Goal: Information Seeking & Learning: Learn about a topic

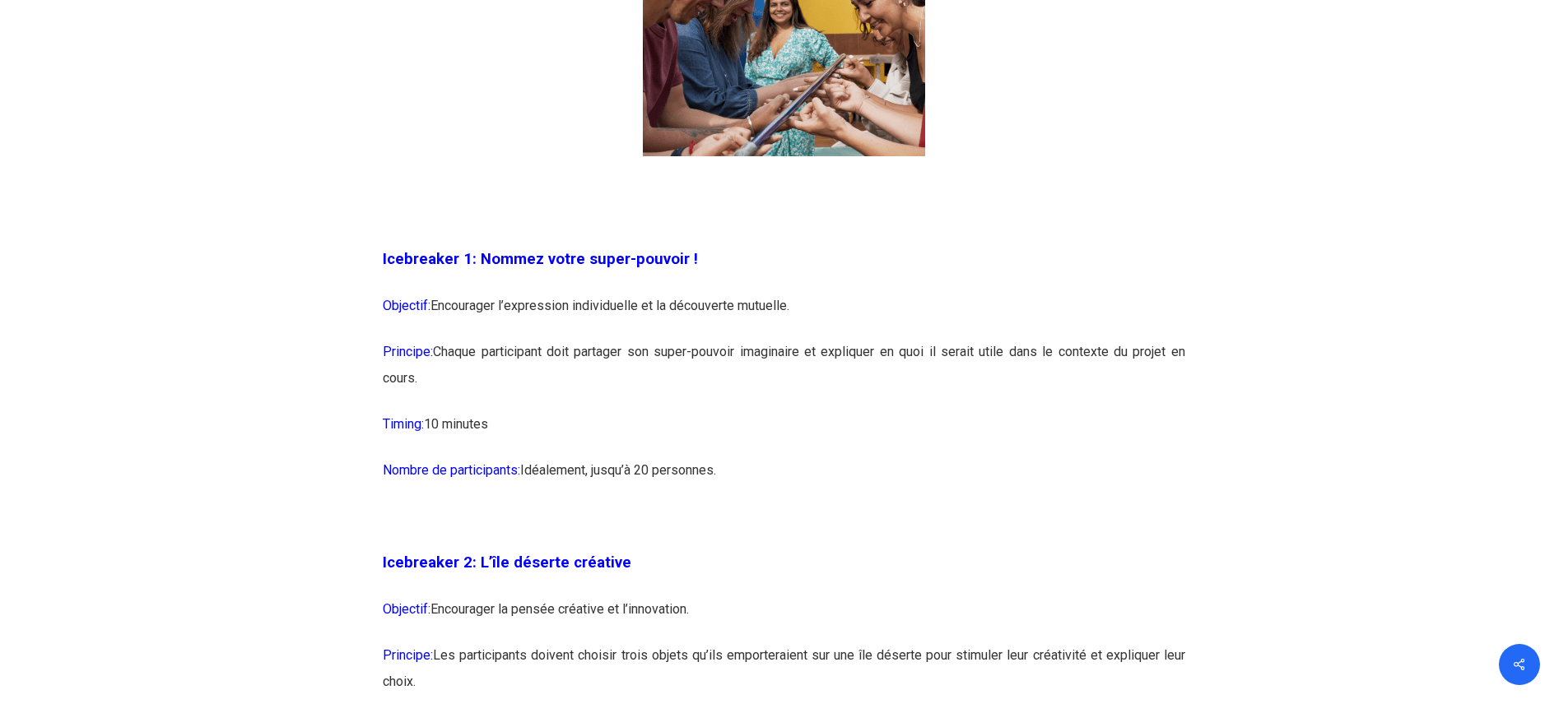
scroll to position [1398, 0]
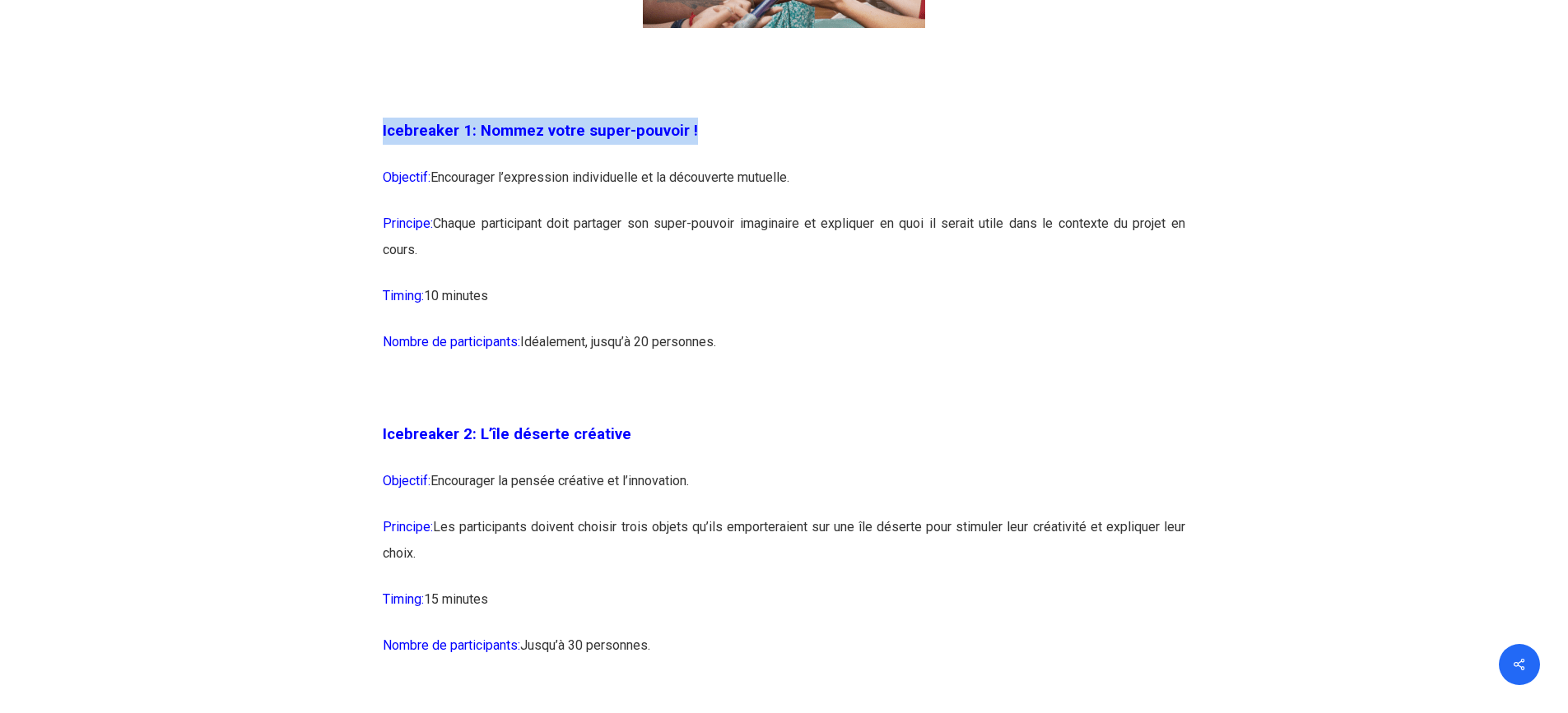
drag, startPoint x: 383, startPoint y: 129, endPoint x: 732, endPoint y: 130, distance: 349.0
click at [732, 130] on p "Icebreaker 1: Nommez votre super-pouvoir !" at bounding box center [784, 140] width 803 height 47
click at [646, 431] on p "Icebreaker 2: L’île déserte créative" at bounding box center [784, 444] width 803 height 47
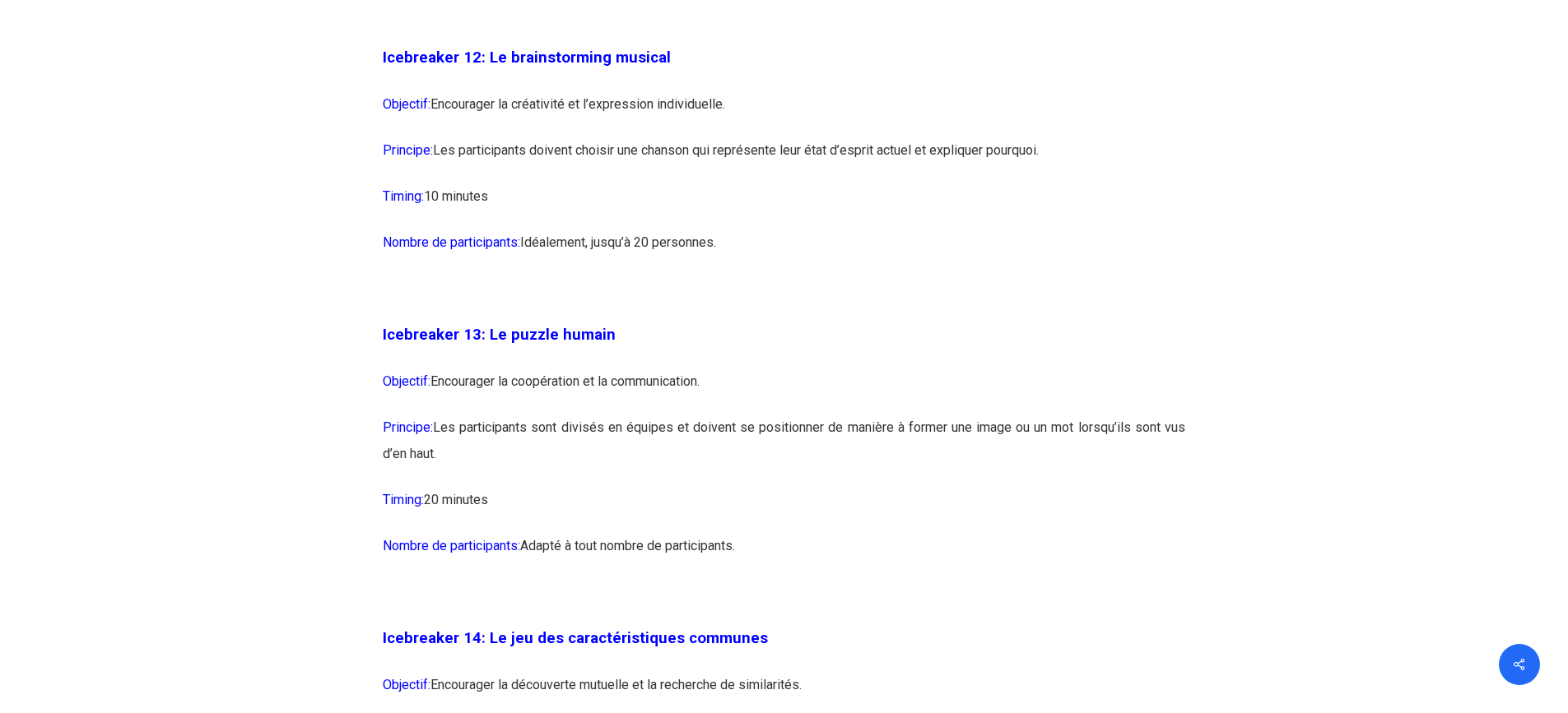
scroll to position [7405, 0]
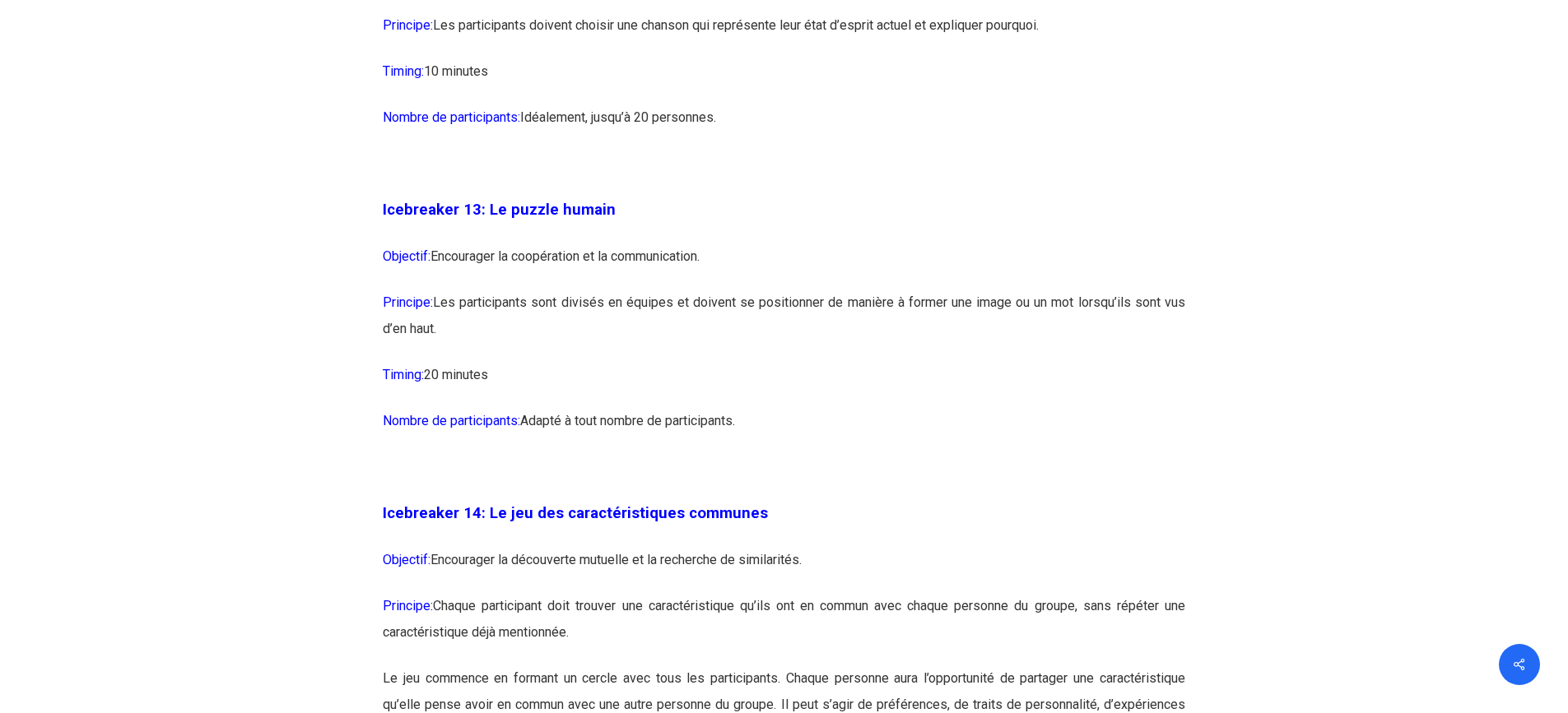
drag, startPoint x: 884, startPoint y: 73, endPoint x: 1104, endPoint y: 64, distance: 220.2
click at [1104, 58] on p "Principe: Les participants doivent choisir une chanson qui représente leur état…" at bounding box center [784, 35] width 803 height 46
drag, startPoint x: 886, startPoint y: 82, endPoint x: 1068, endPoint y: 71, distance: 182.3
click at [1068, 58] on p "Principe: Les participants doivent choisir une chanson qui représente leur état…" at bounding box center [784, 35] width 803 height 46
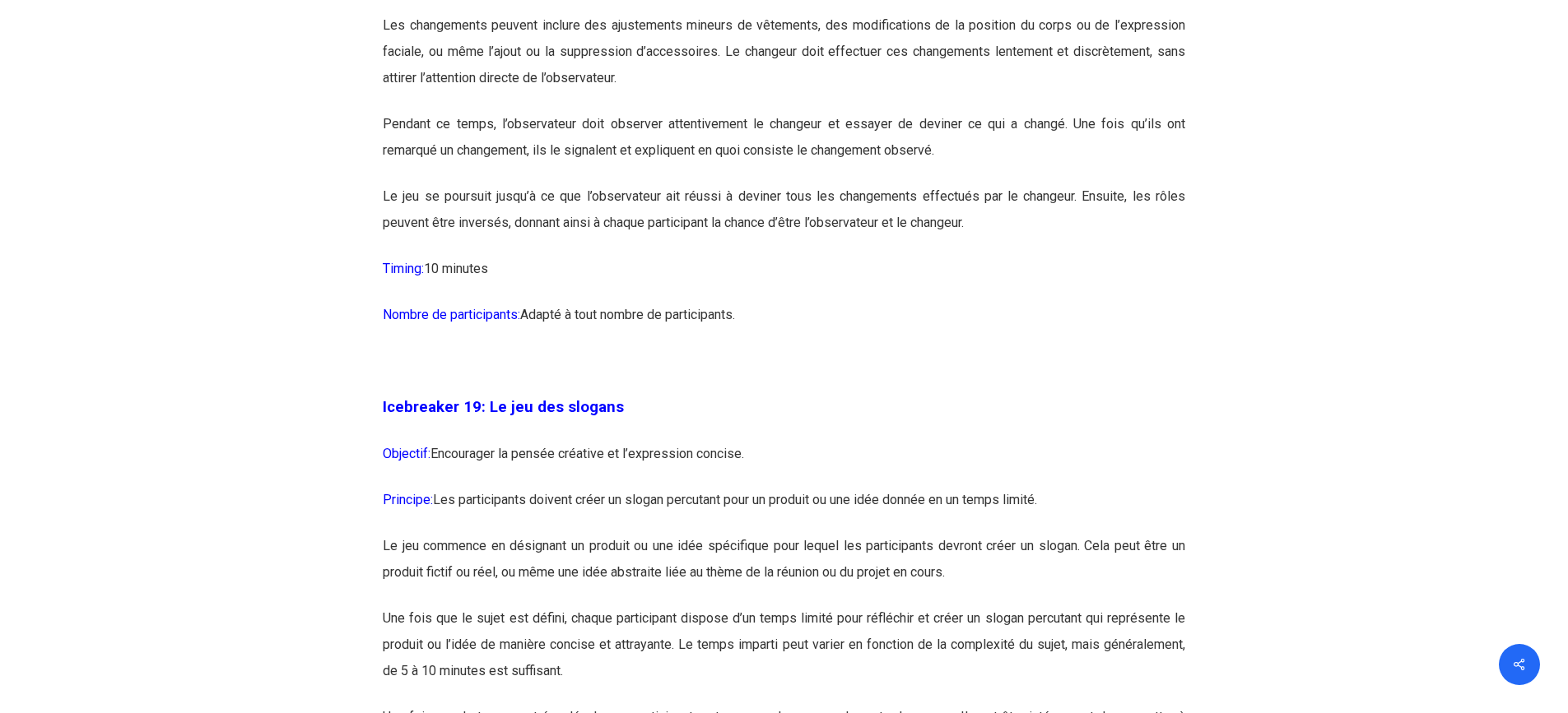
scroll to position [10449, 0]
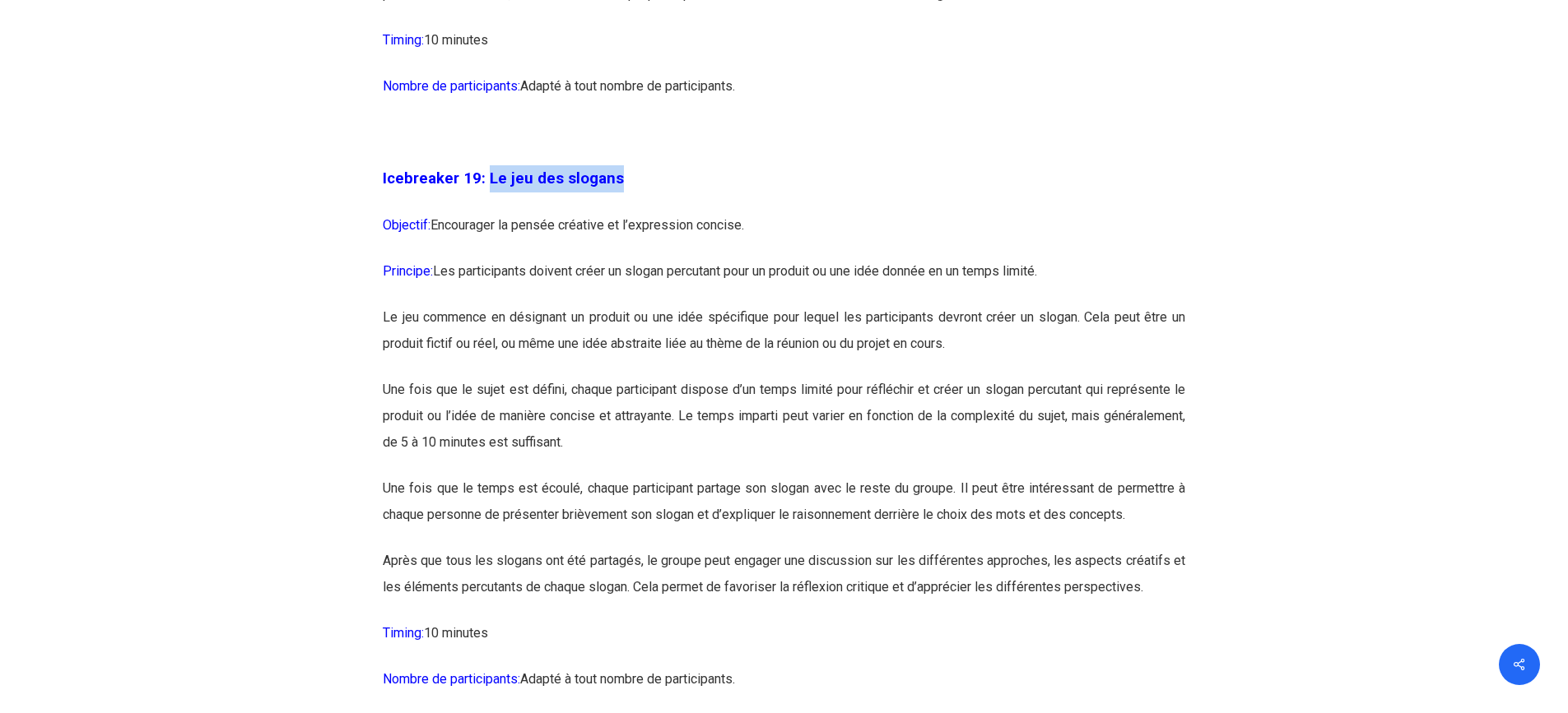
drag, startPoint x: 485, startPoint y: 230, endPoint x: 629, endPoint y: 237, distance: 144.2
click at [629, 213] on p "Icebreaker 19: Le jeu des slogans" at bounding box center [784, 188] width 803 height 47
click at [629, 258] on p "Objectif: Encourager la pensée créative et l’expression concise." at bounding box center [784, 235] width 803 height 46
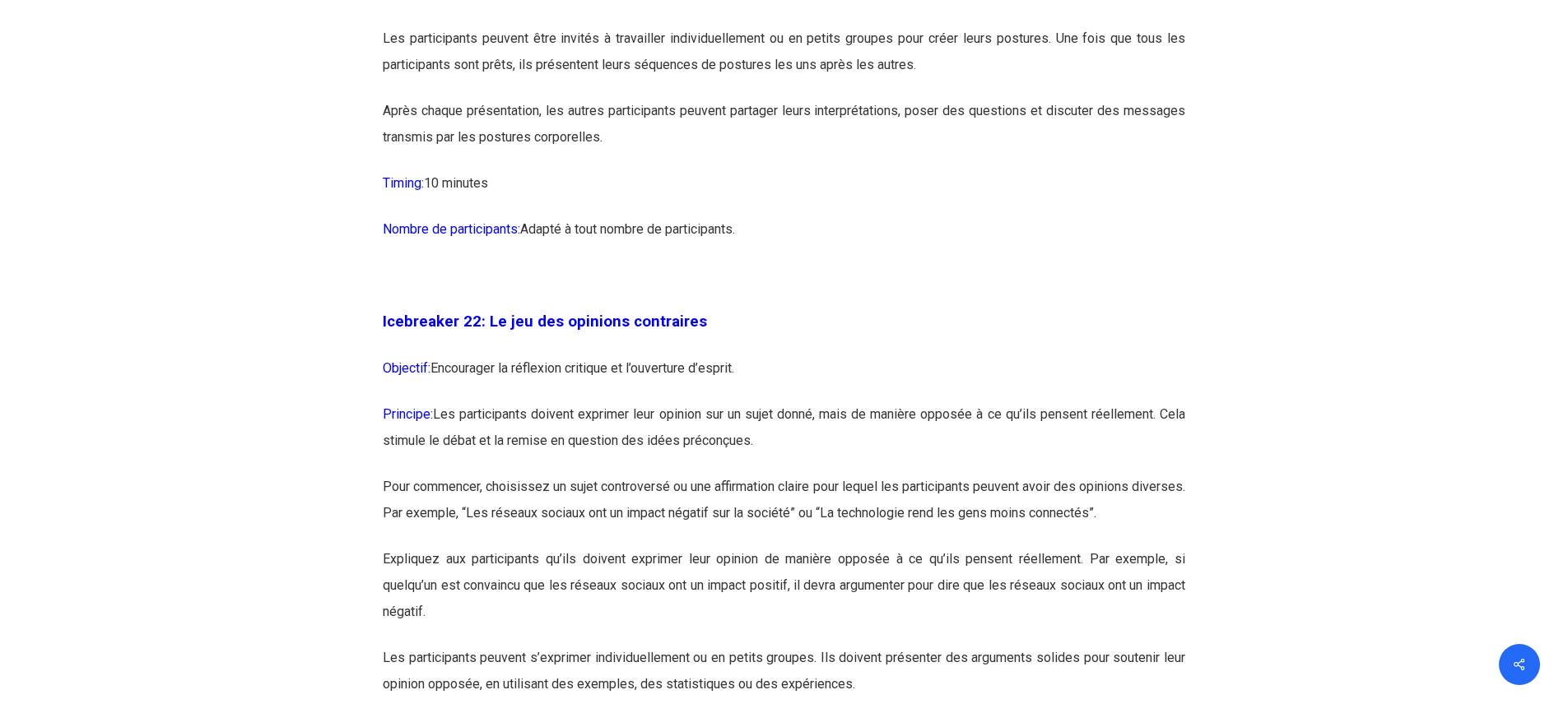
scroll to position [12094, 0]
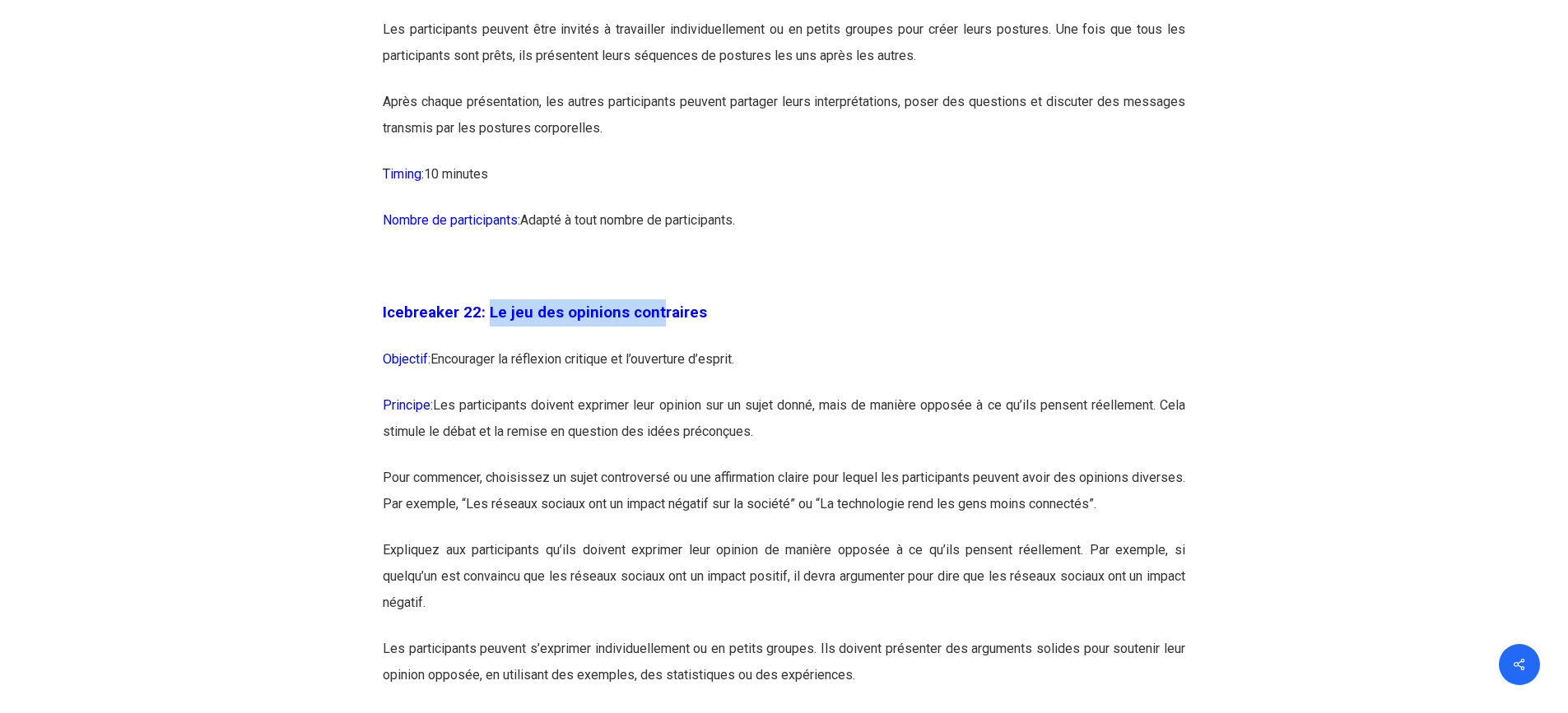
drag, startPoint x: 485, startPoint y: 392, endPoint x: 652, endPoint y: 407, distance: 167.7
click at [652, 346] on p "Icebreaker 22: Le jeu des opinions contraires" at bounding box center [784, 322] width 803 height 47
click at [638, 346] on p "Icebreaker 22: Le jeu des opinions contraires" at bounding box center [784, 322] width 803 height 47
click at [633, 321] on span "Icebreaker 22: Le jeu des opinions contraires" at bounding box center [545, 312] width 324 height 18
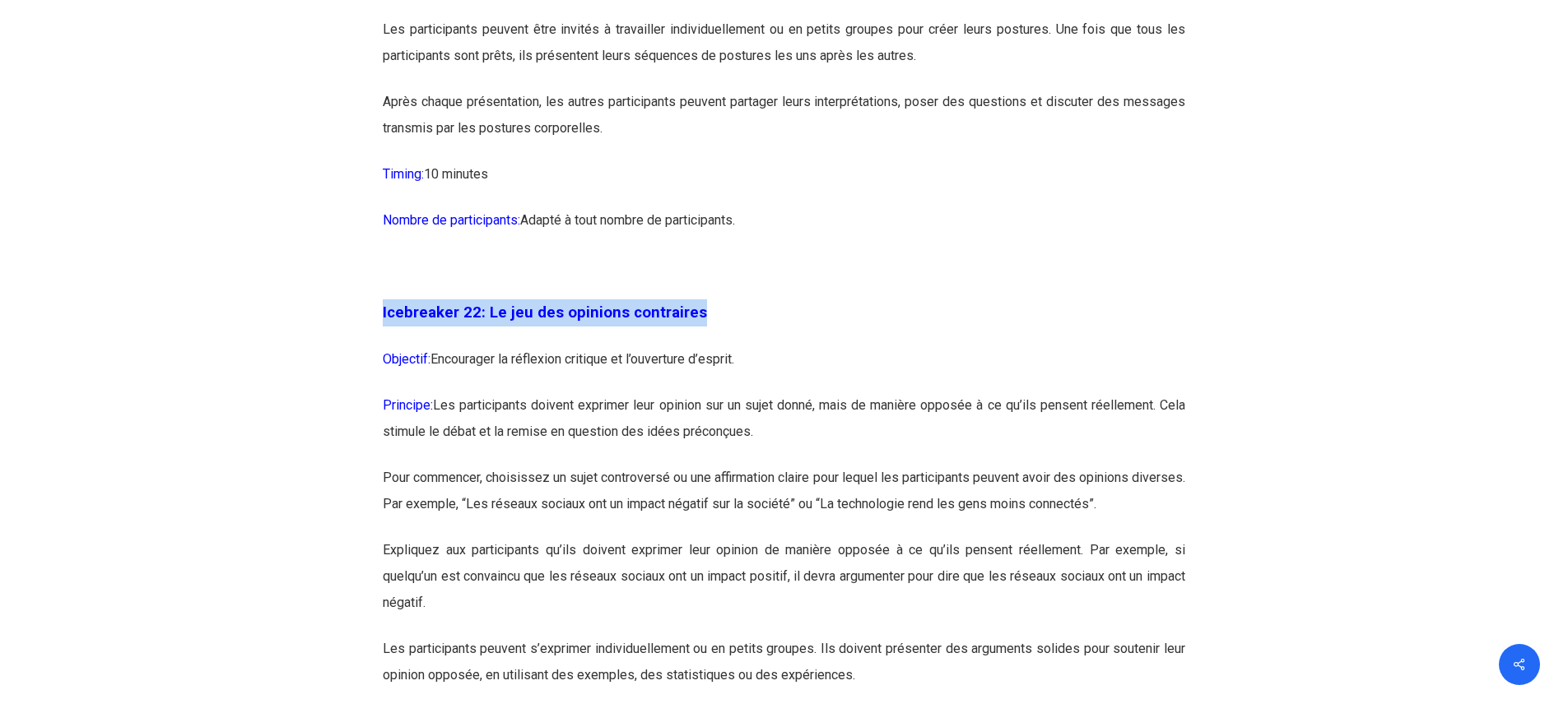
click at [633, 321] on span "Icebreaker 22: Le jeu des opinions contraires" at bounding box center [545, 312] width 324 height 18
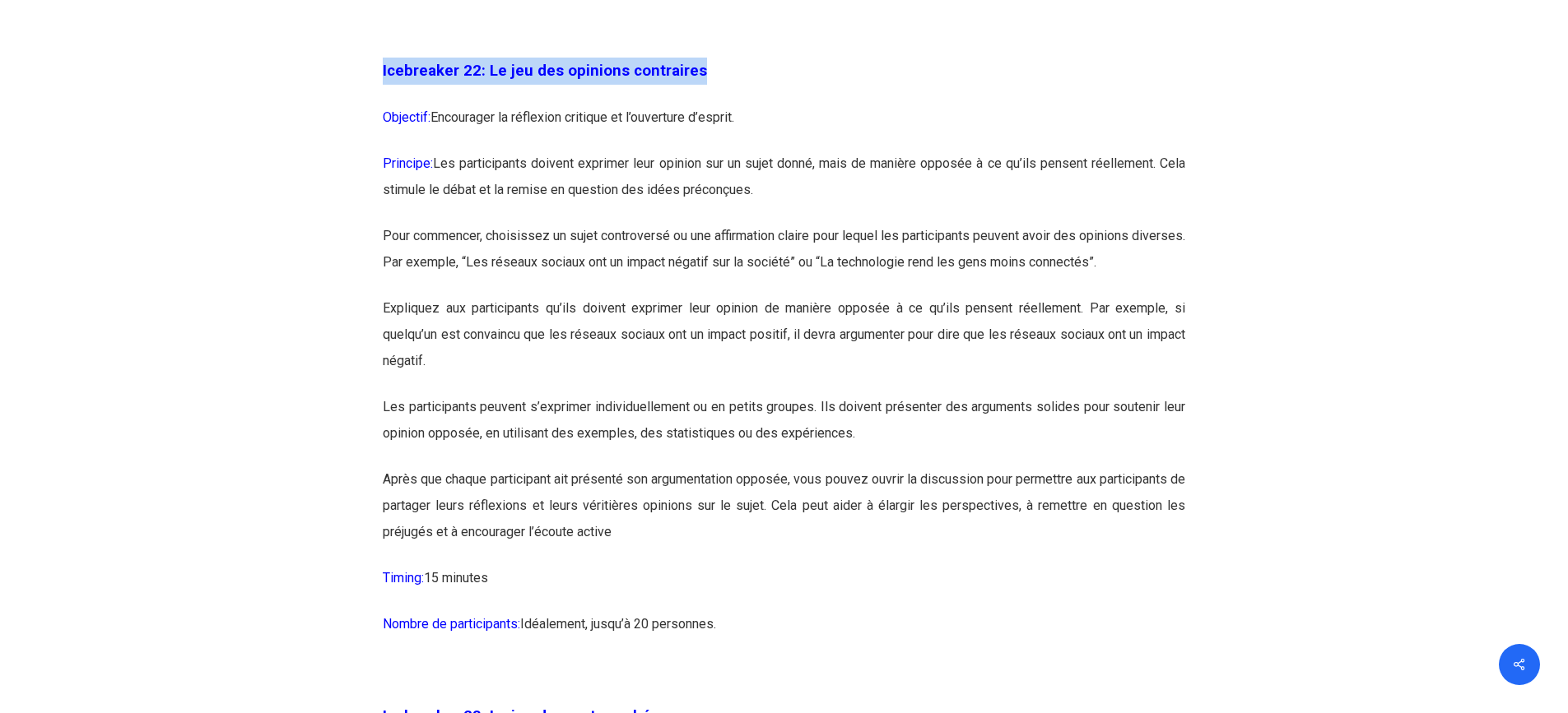
click at [598, 394] on p "Expliquez aux participants qu’ils doivent exprimer leur opinion de manière oppo…" at bounding box center [784, 345] width 803 height 99
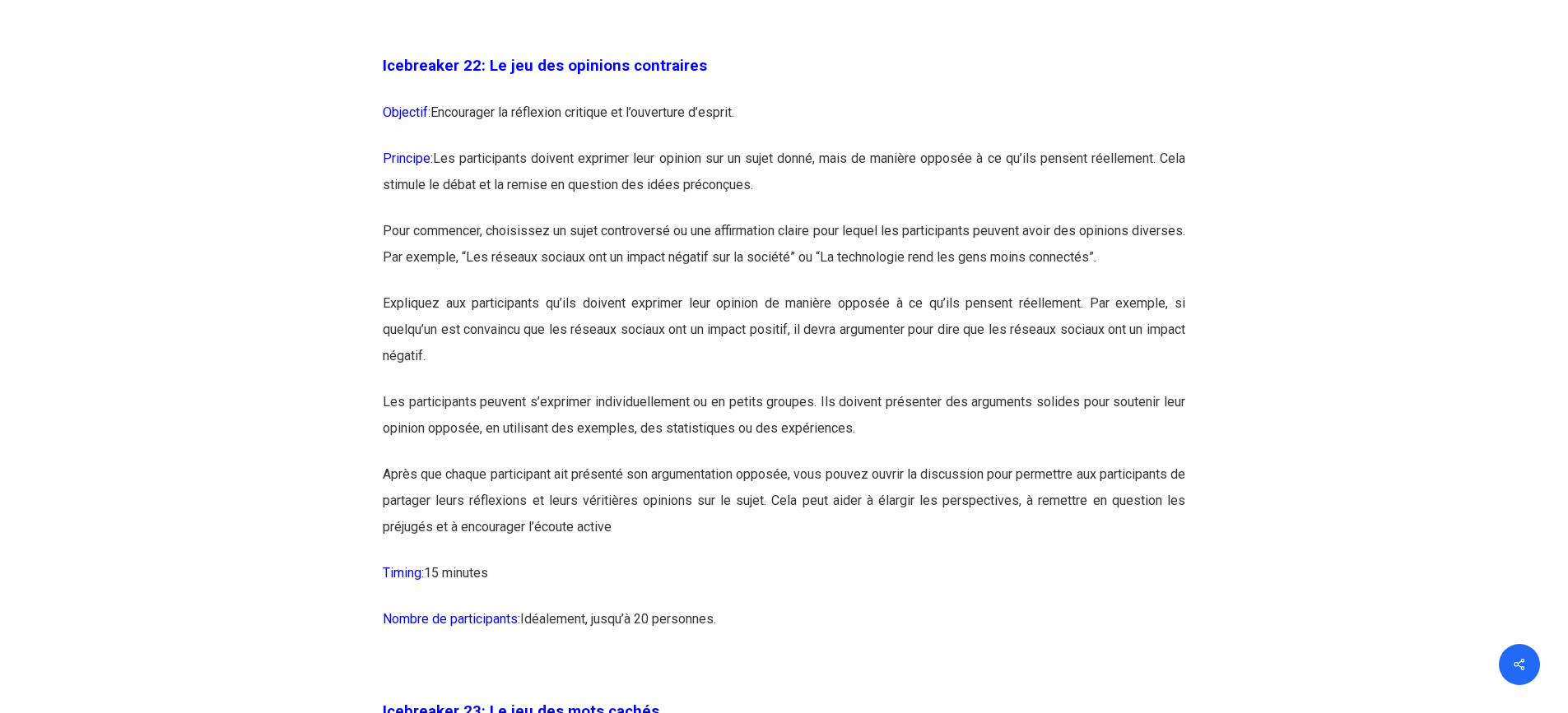
click at [1085, 218] on p "Principe: Les participants doivent exprimer leur opinion sur un sujet donné, ma…" at bounding box center [784, 182] width 803 height 72
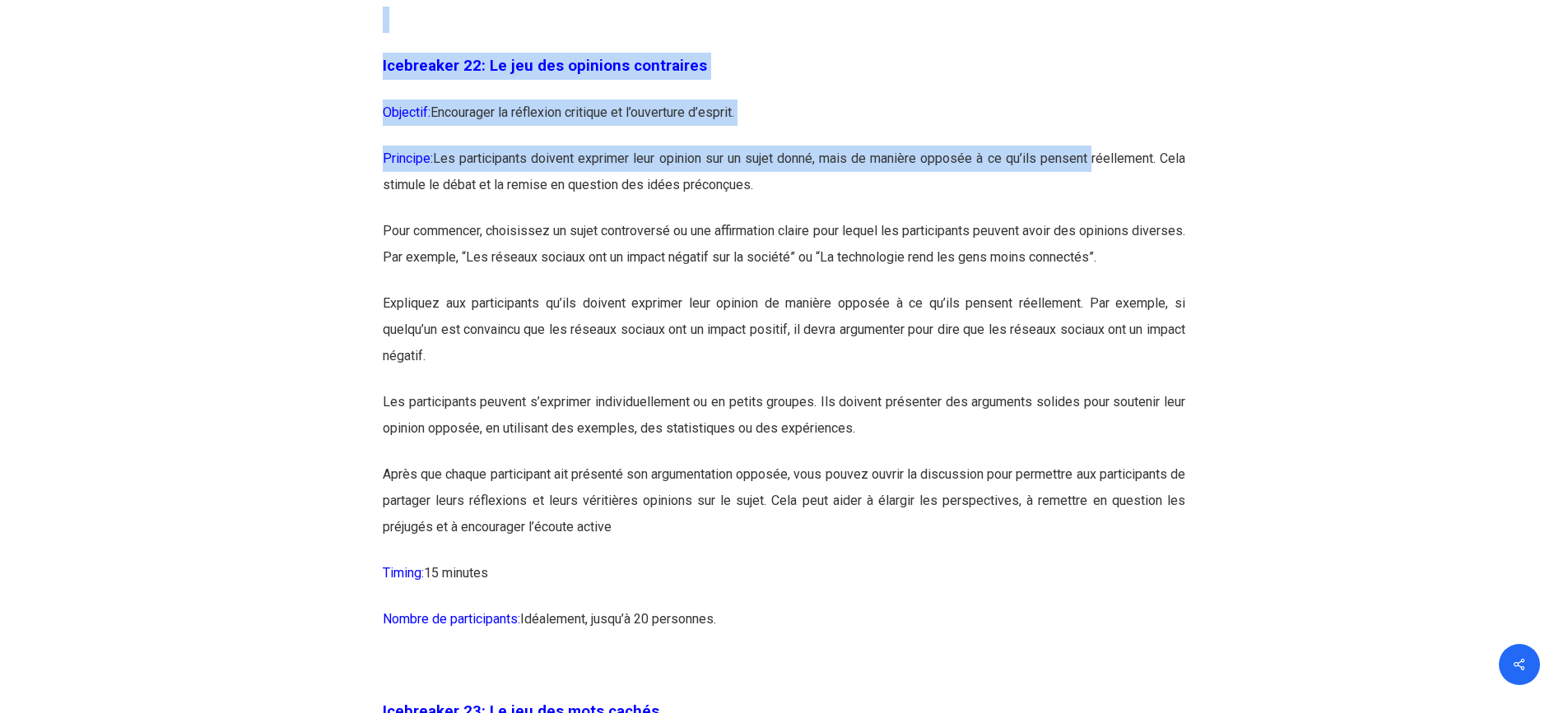
drag, startPoint x: 1090, startPoint y: 236, endPoint x: 1269, endPoint y: 235, distance: 179.0
click at [580, 218] on p "Principe: Les participants doivent exprimer leur opinion sur un sujet donné, ma…" at bounding box center [784, 182] width 803 height 72
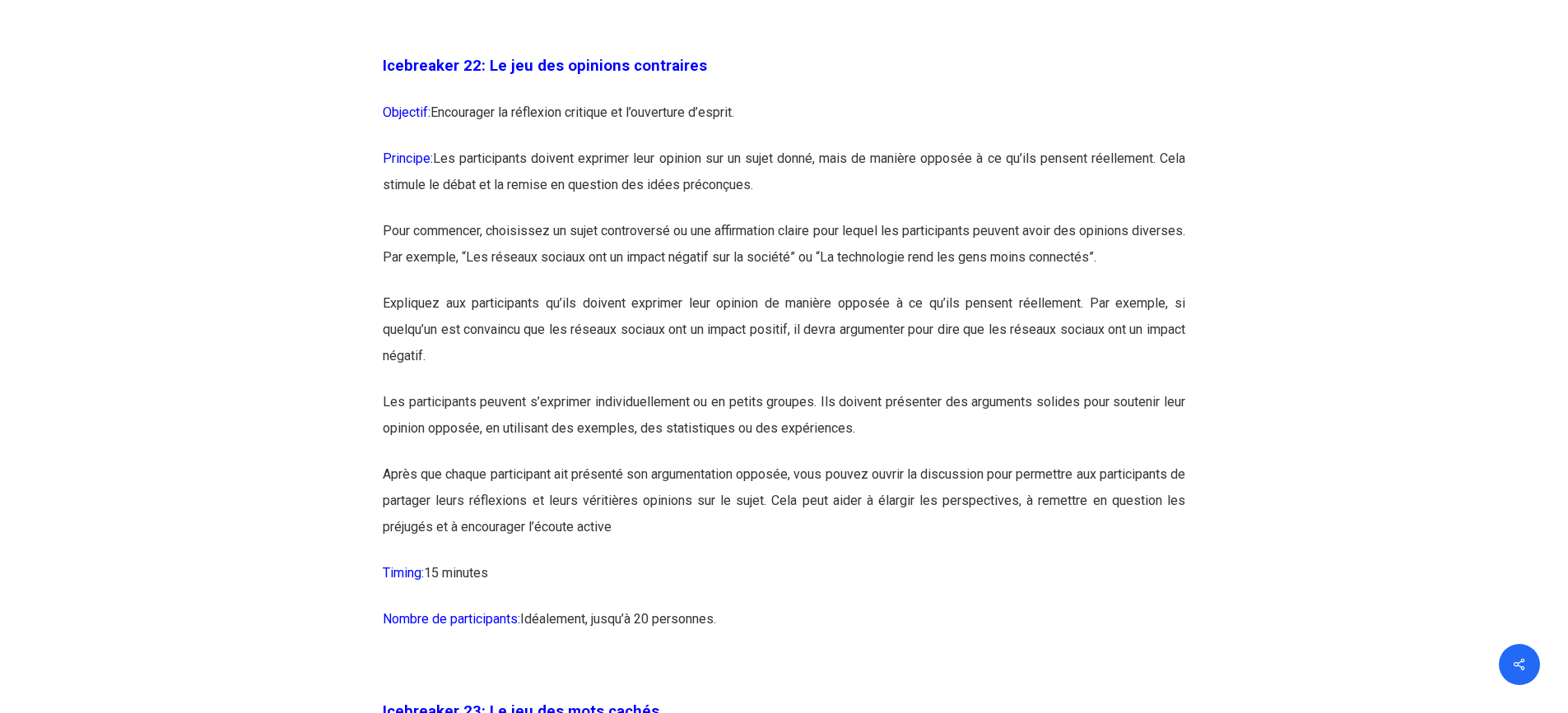
click at [573, 218] on p "Principe: Les participants doivent exprimer leur opinion sur un sujet donné, ma…" at bounding box center [784, 182] width 803 height 72
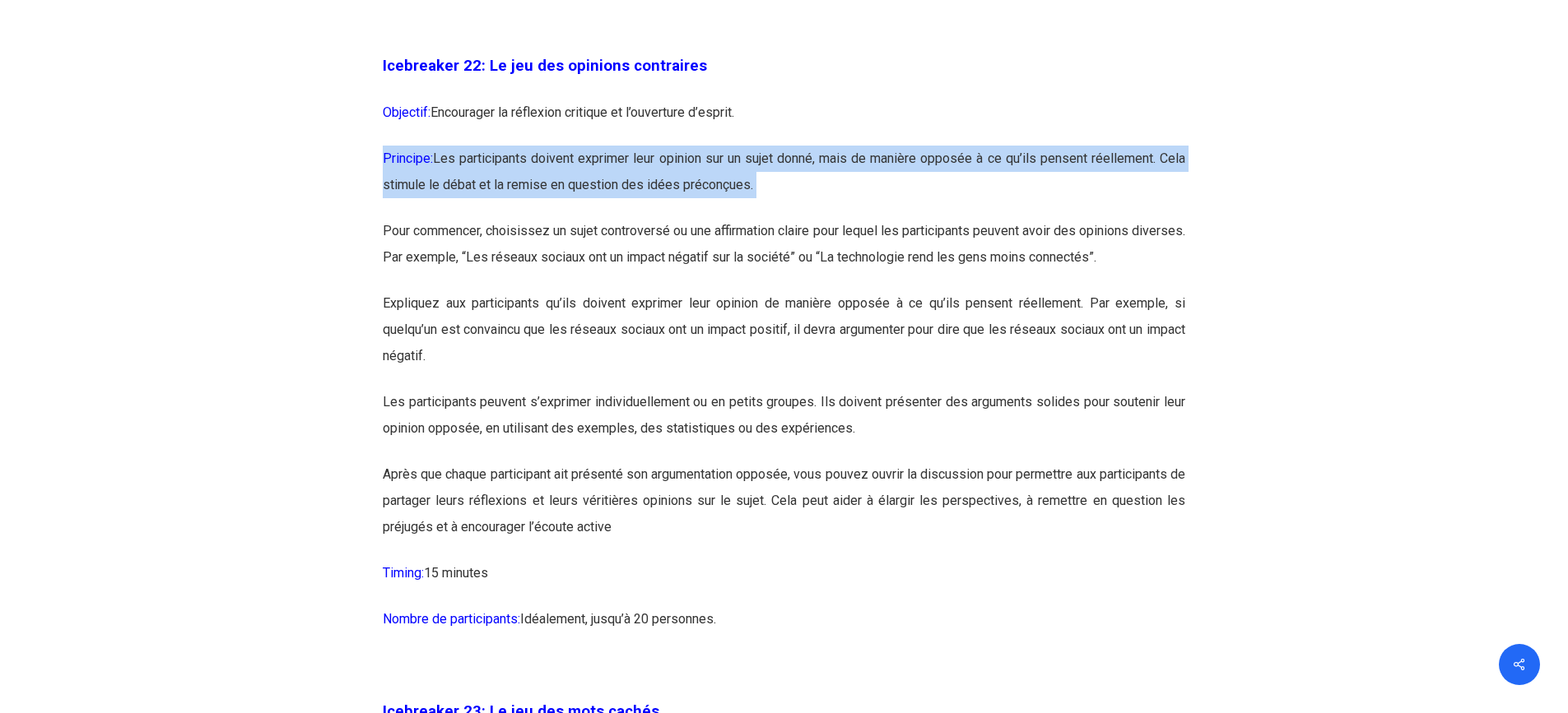
click at [573, 218] on p "Principe: Les participants doivent exprimer leur opinion sur un sujet donné, ma…" at bounding box center [784, 182] width 803 height 72
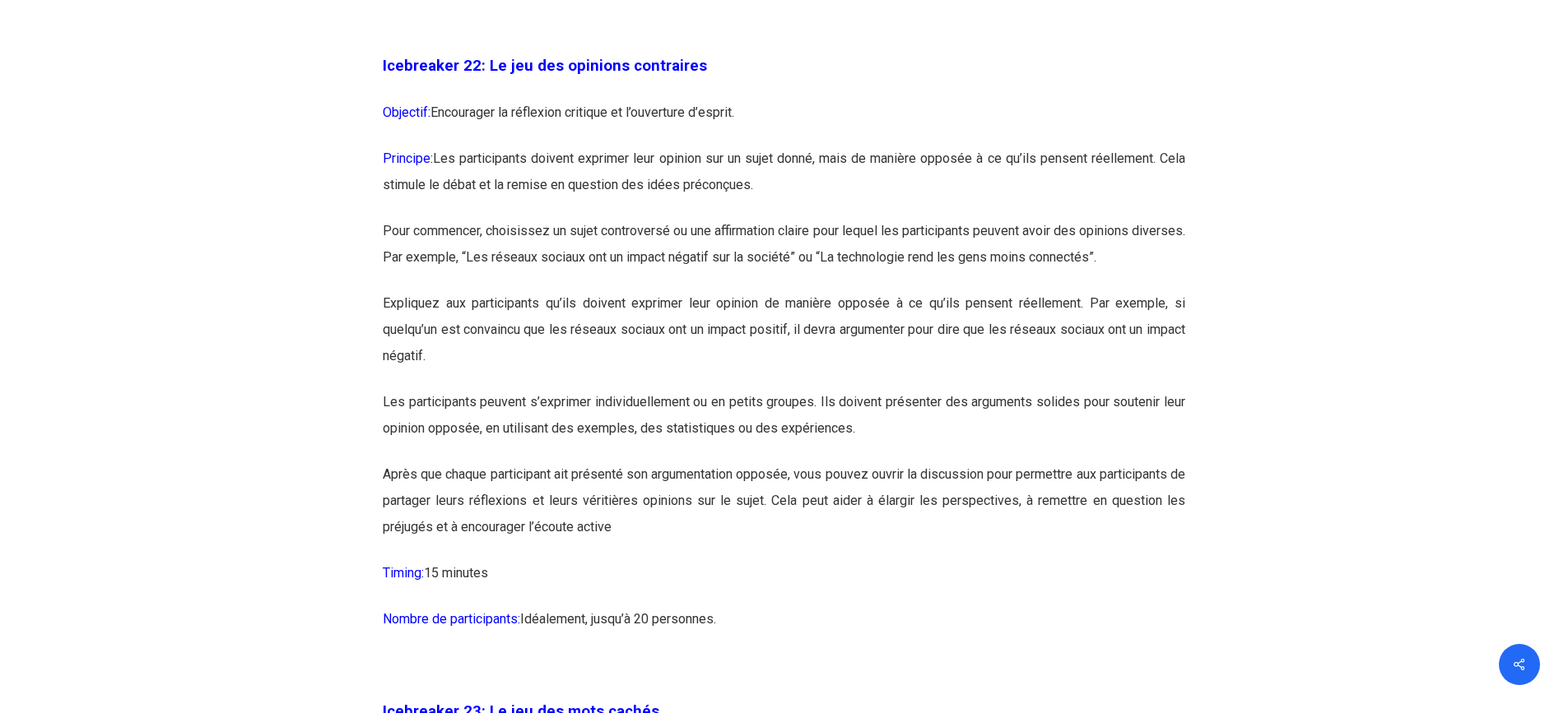
click at [563, 291] on p "Pour commencer, choisissez un sujet controversé ou une affirmation claire pour …" at bounding box center [784, 255] width 803 height 72
click at [388, 291] on p "Pour commencer, choisissez un sujet controversé ou une affirmation claire pour …" at bounding box center [784, 255] width 803 height 72
drag, startPoint x: 386, startPoint y: 310, endPoint x: 398, endPoint y: 317, distance: 13.9
click at [398, 291] on p "Pour commencer, choisissez un sujet controversé ou une affirmation claire pour …" at bounding box center [784, 255] width 803 height 72
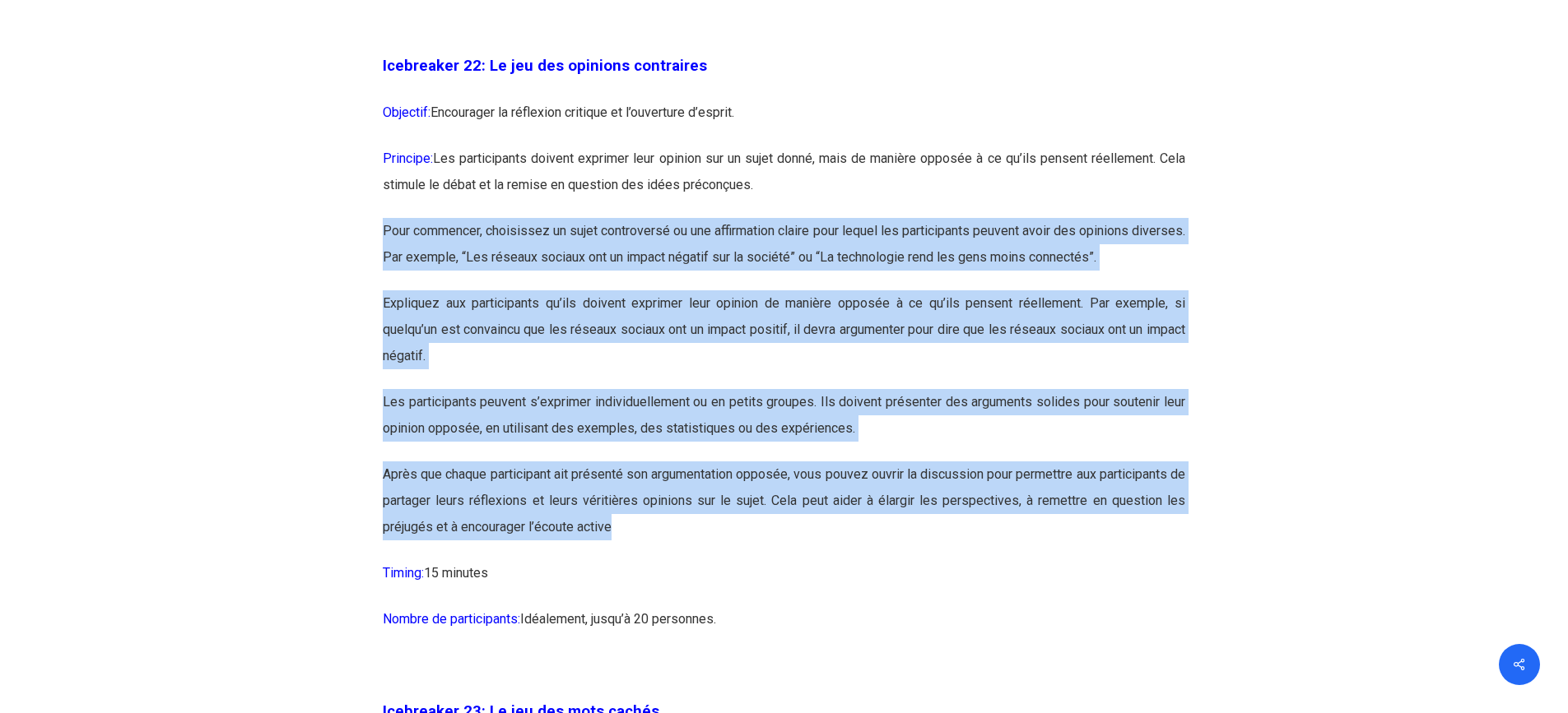
drag, startPoint x: 381, startPoint y: 311, endPoint x: 641, endPoint y: 619, distance: 403.1
click at [630, 560] on p "Après que chaque participant ait présenté son argumentation opposée, vous pouve…" at bounding box center [784, 511] width 803 height 99
drag, startPoint x: 373, startPoint y: 186, endPoint x: 647, endPoint y: 652, distance: 540.6
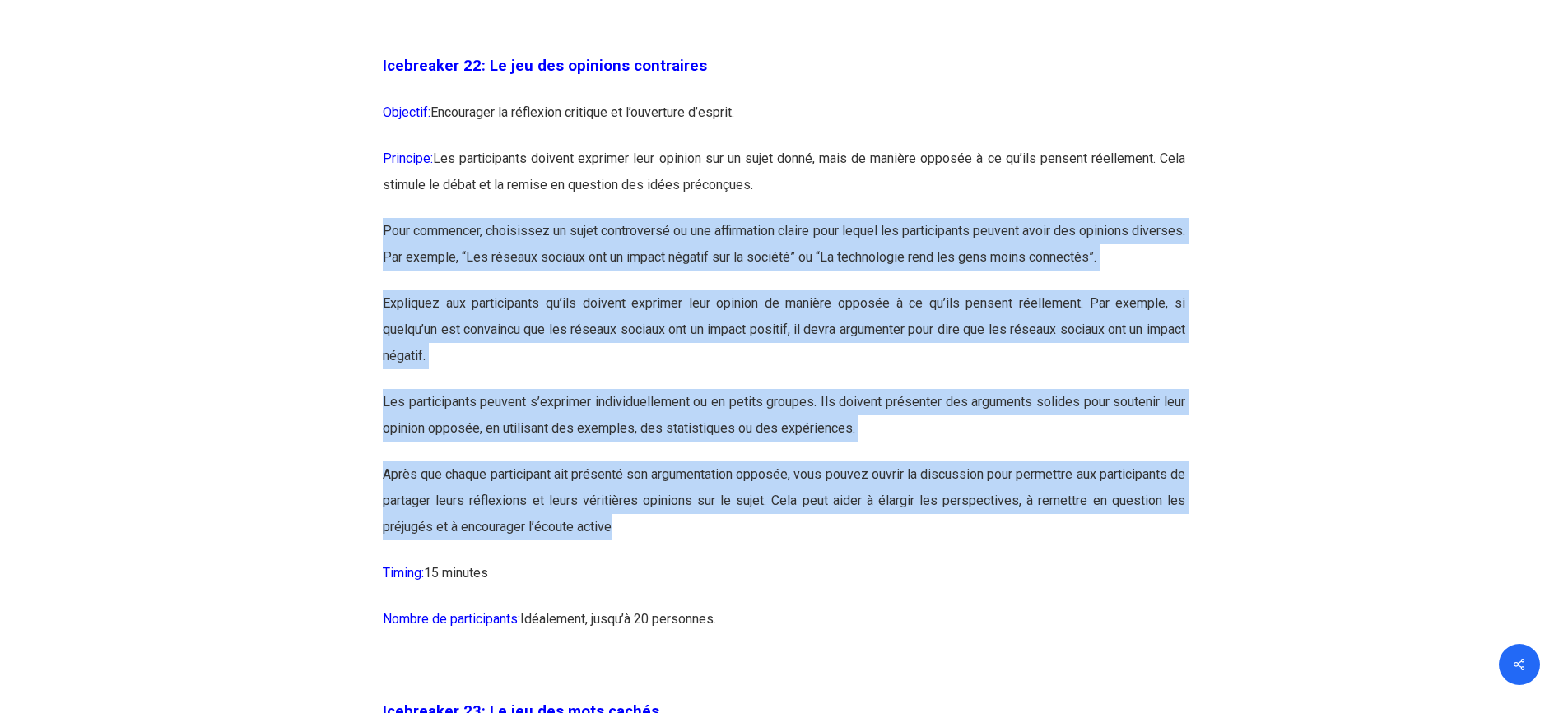
click at [647, 606] on p "Timing: 15 minutes" at bounding box center [784, 583] width 803 height 46
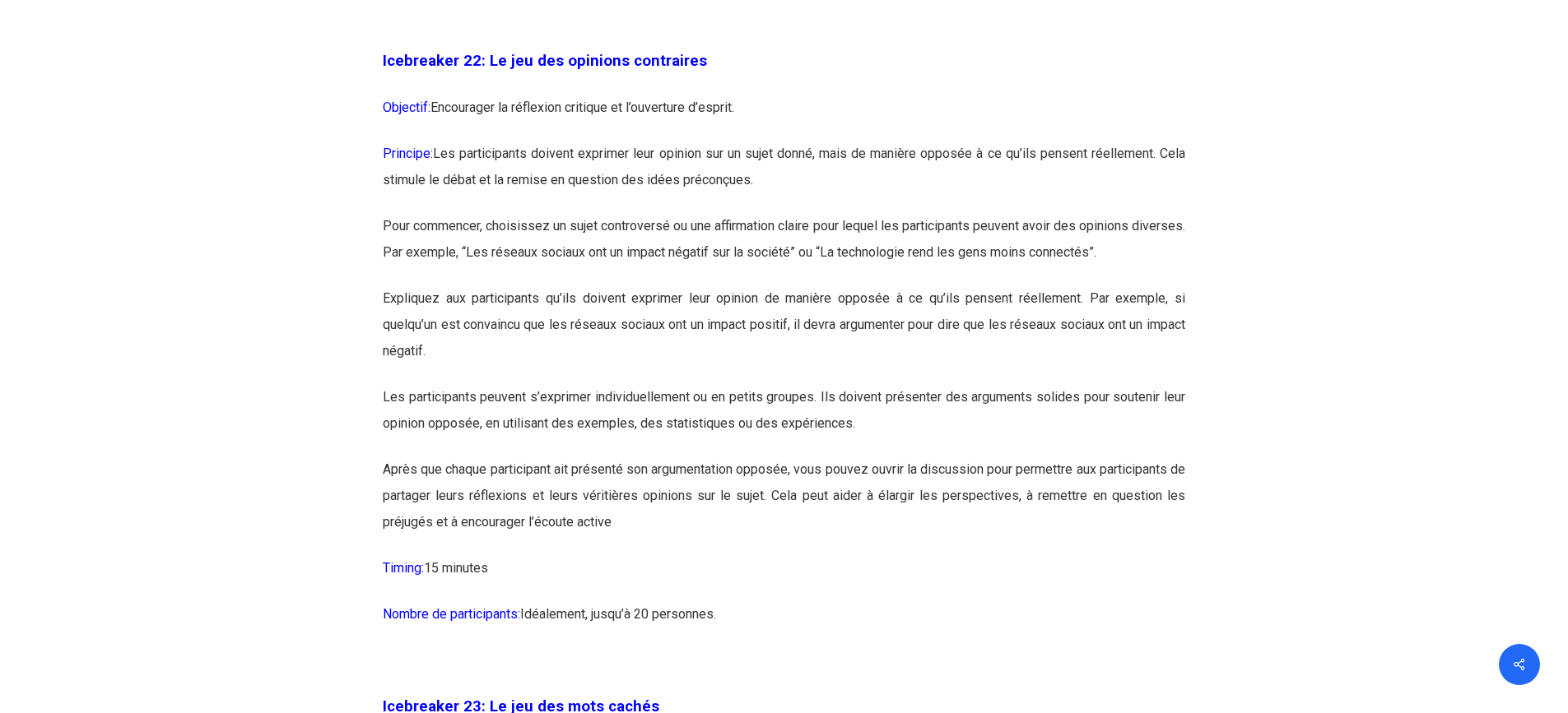
scroll to position [12835, 0]
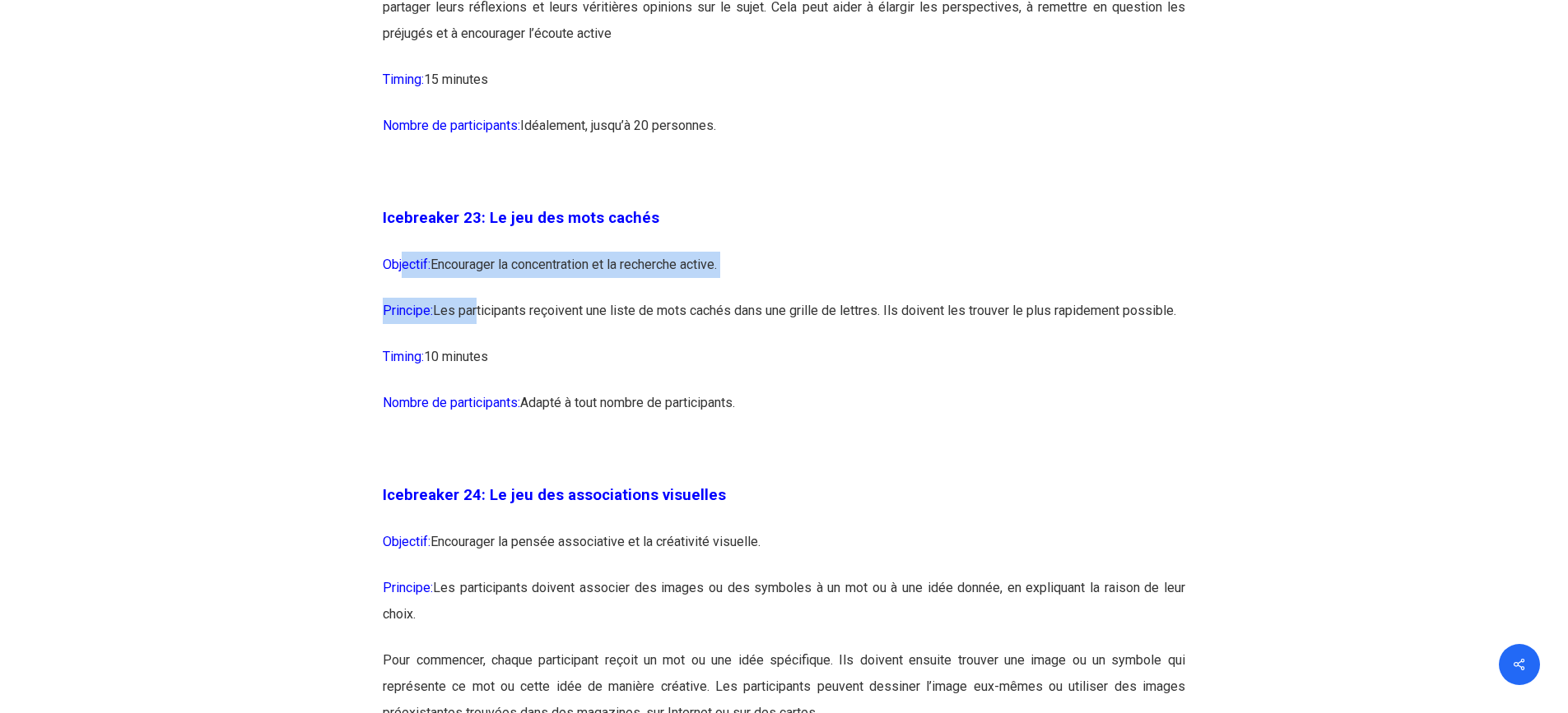
drag, startPoint x: 402, startPoint y: 341, endPoint x: 478, endPoint y: 402, distance: 97.5
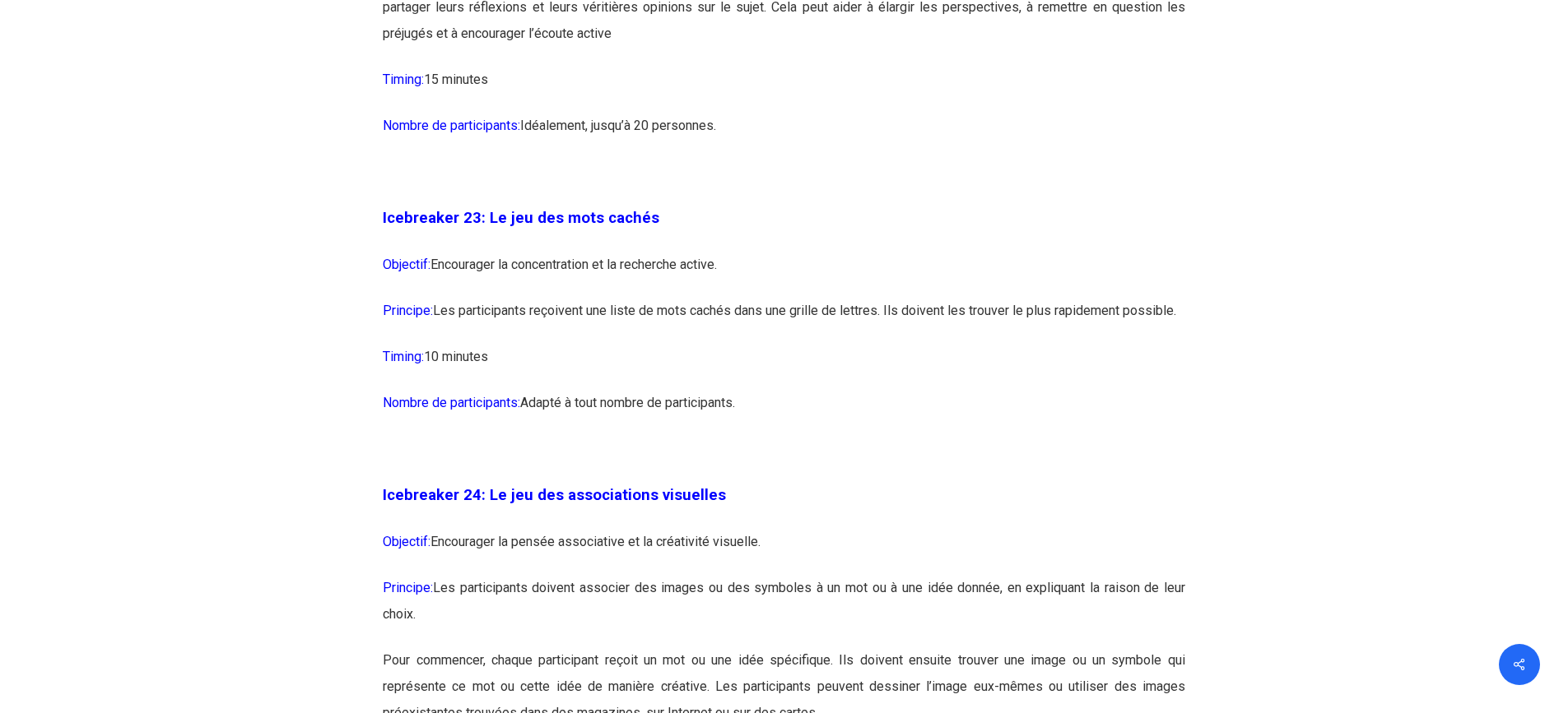
click at [480, 344] on p "Principe: Les participants reçoivent une liste de mots cachés dans une grille d…" at bounding box center [784, 320] width 803 height 46
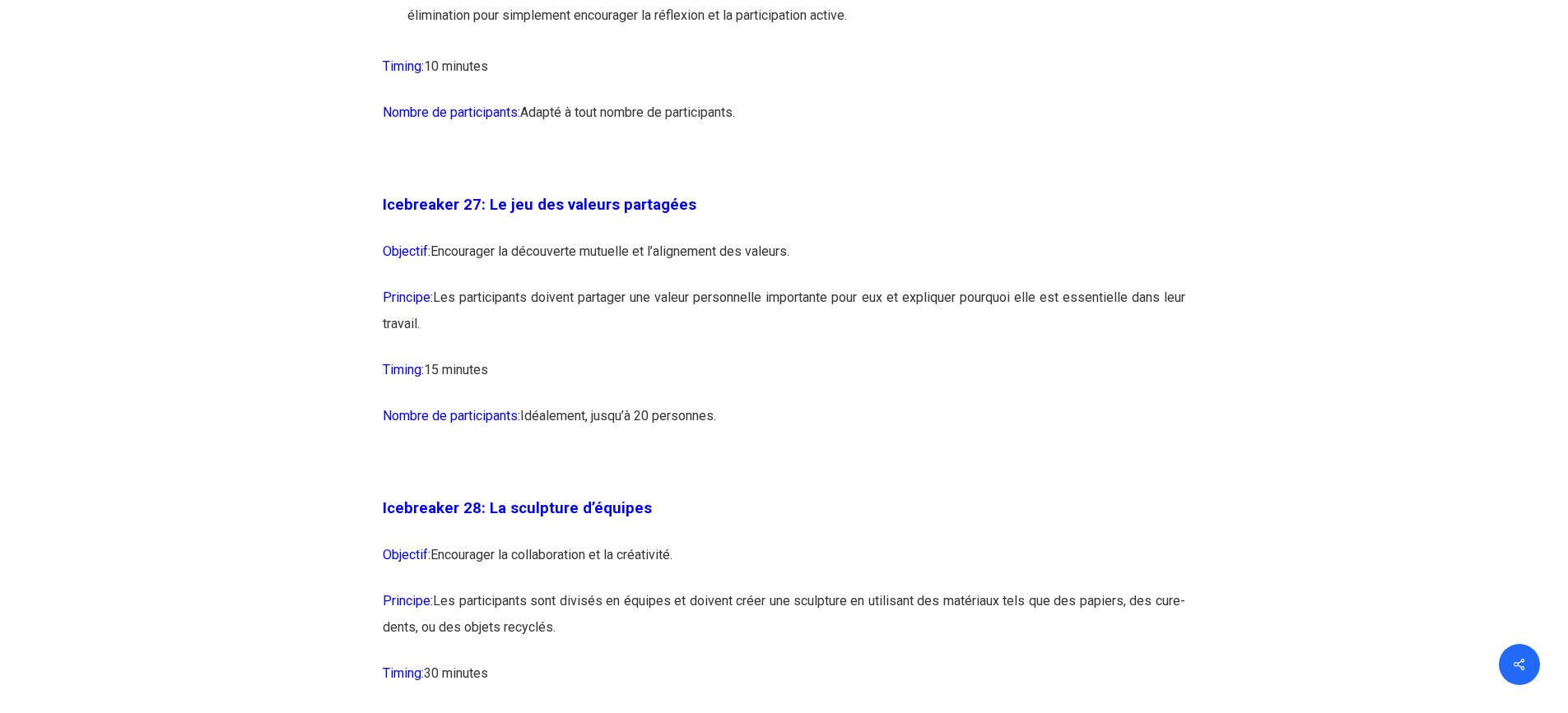
scroll to position [15056, 0]
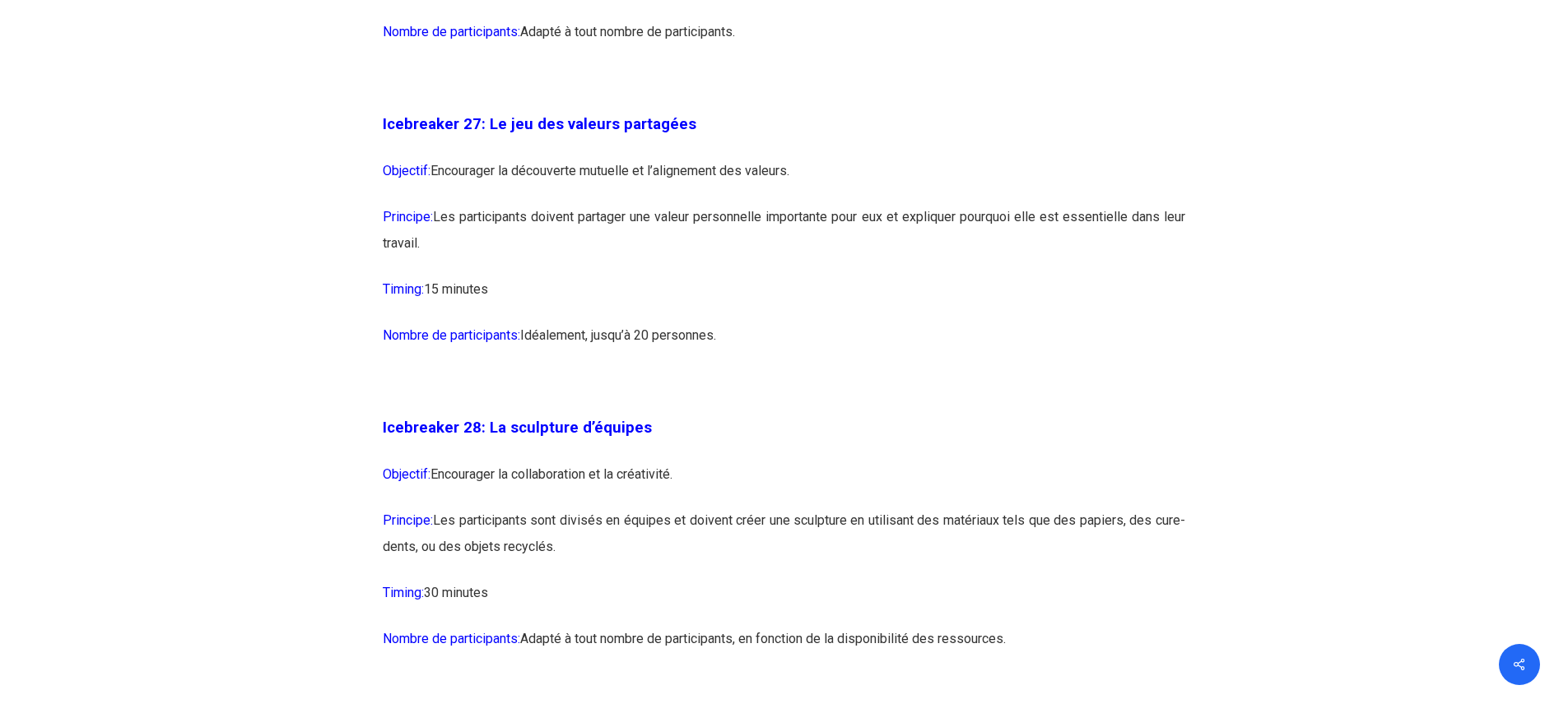
drag, startPoint x: 372, startPoint y: 209, endPoint x: 732, endPoint y: 438, distance: 426.7
click at [732, 369] on p "Nombre de participants: [GEOGRAPHIC_DATA], jusqu’à 20 personnes." at bounding box center [784, 345] width 803 height 46
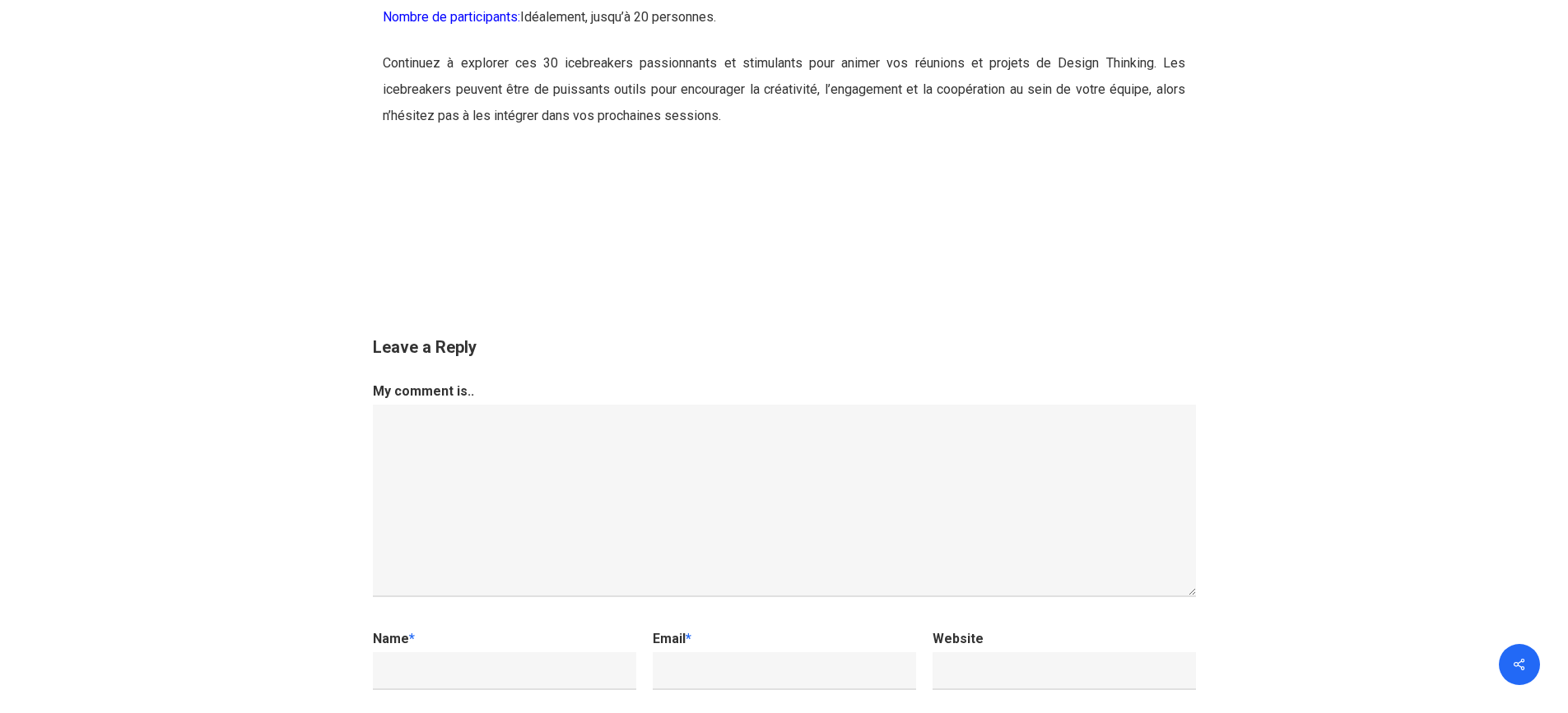
scroll to position [17277, 0]
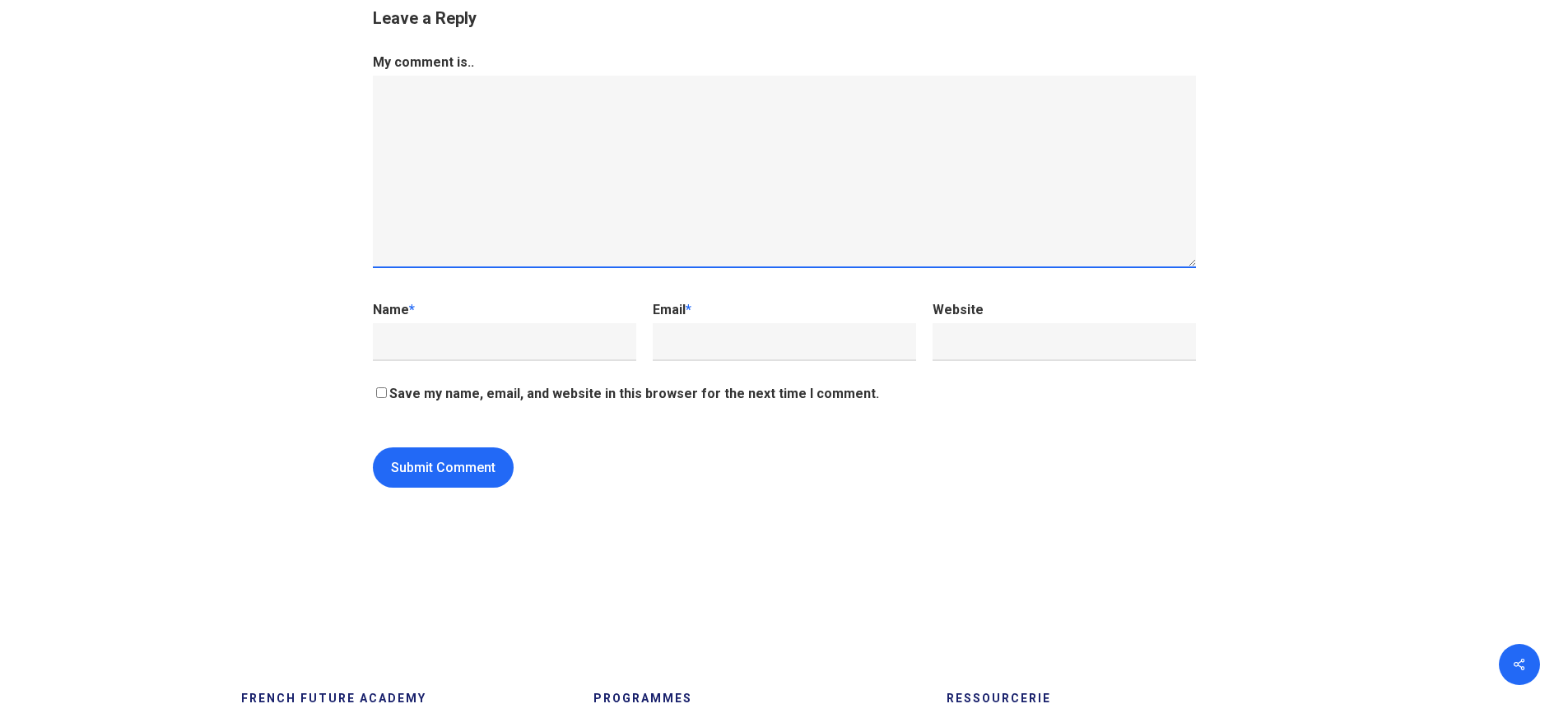
click at [560, 255] on textarea "My comment is.." at bounding box center [784, 172] width 823 height 193
type textarea "l"
